Goal: Navigation & Orientation: Find specific page/section

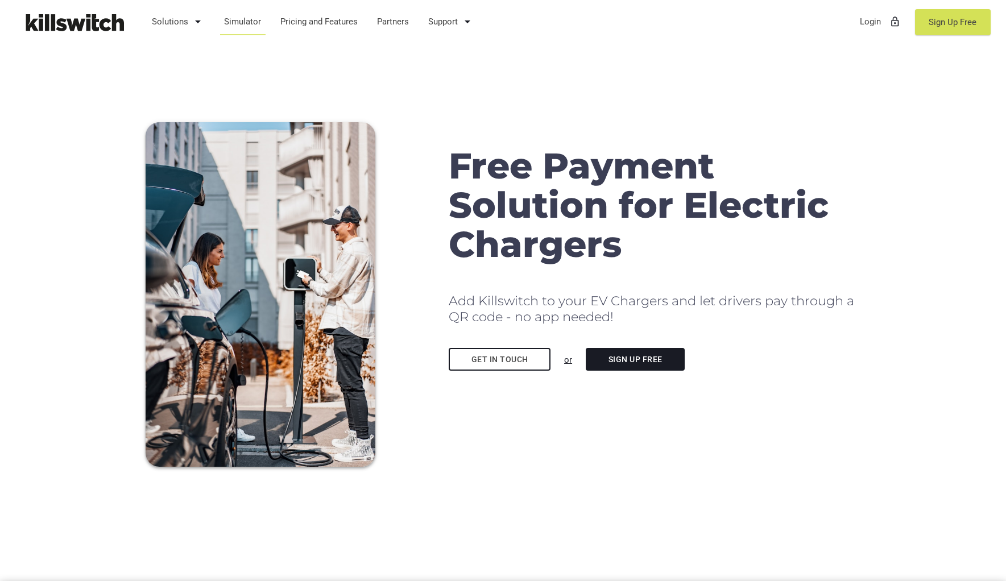
click at [256, 23] on link "Simulator" at bounding box center [243, 22] width 48 height 30
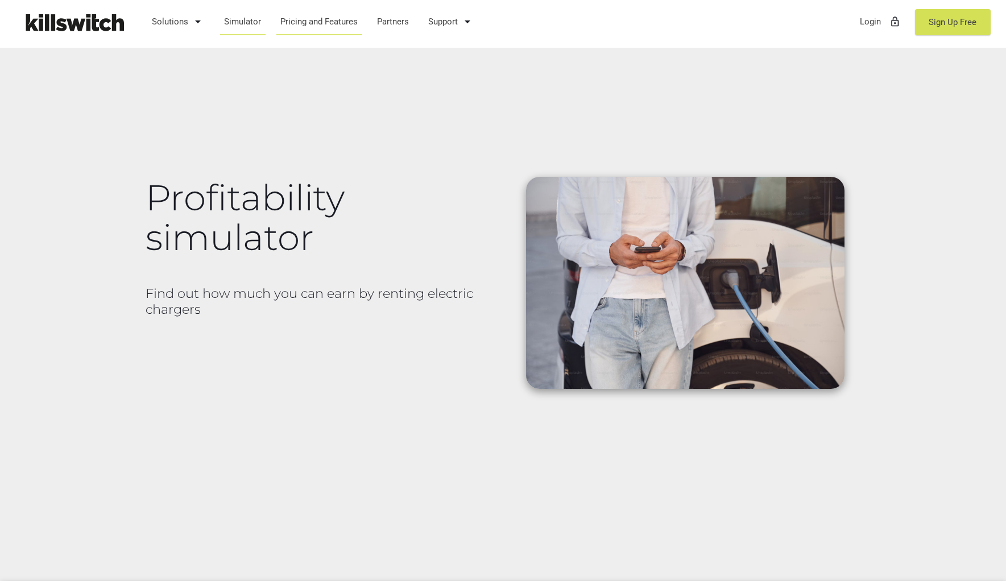
click at [301, 23] on link "Pricing and Features" at bounding box center [319, 22] width 88 height 30
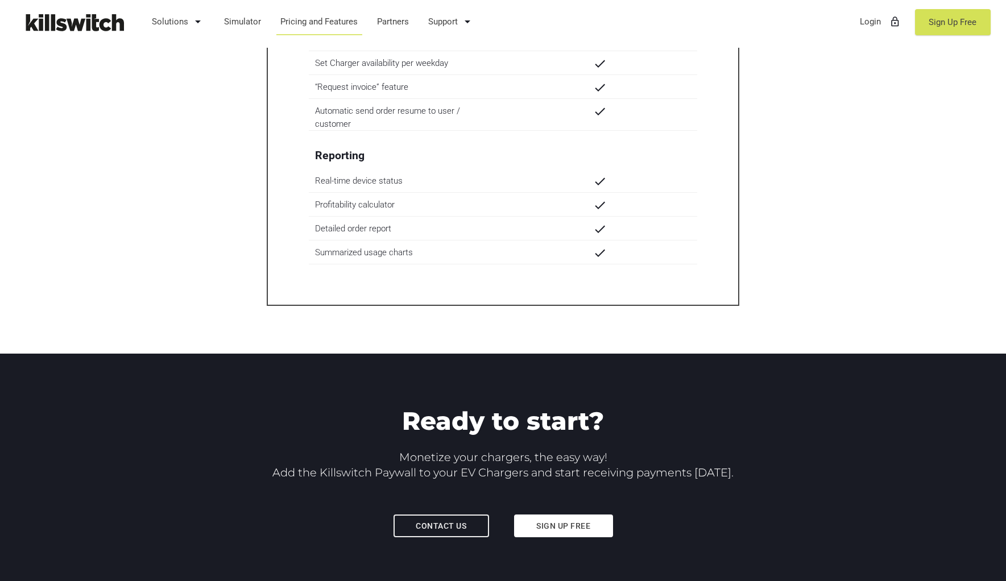
scroll to position [2251, 0]
